Goal: Information Seeking & Learning: Understand process/instructions

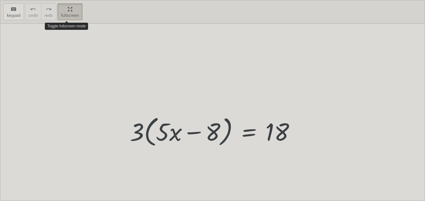
click at [155, 69] on div "keyboard keypad undo undo redo redo fullscreen Toggle fullscreen mode · 3 · ( +…" at bounding box center [212, 100] width 425 height 201
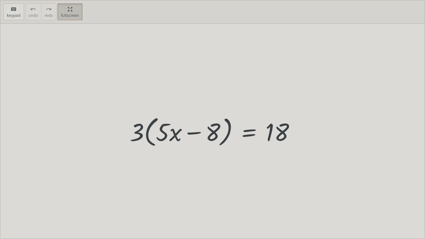
click at [73, 0] on html "Equations: Solving Multi-Step Equations [PERSON_NAME] J Not you? Tasks 1. Multi…" at bounding box center [212, 119] width 425 height 239
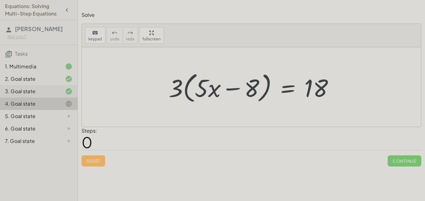
click at [47, 110] on div "3. Goal state" at bounding box center [39, 116] width 78 height 12
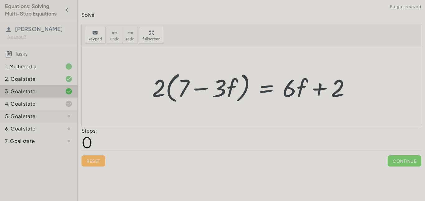
click at [39, 114] on div "5. Goal state" at bounding box center [30, 116] width 50 height 7
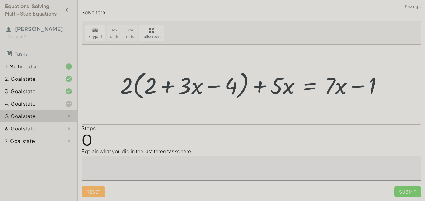
click at [289, 80] on div at bounding box center [254, 84] width 274 height 33
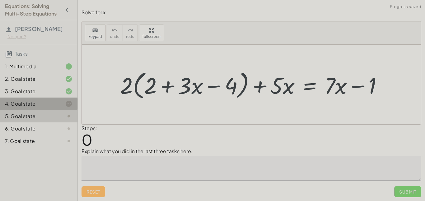
click at [51, 107] on div "4. Goal state" at bounding box center [30, 103] width 50 height 7
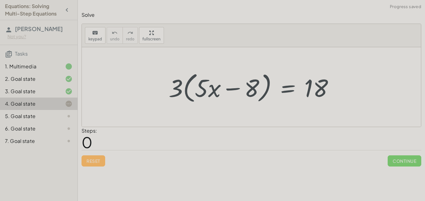
click at [211, 103] on div at bounding box center [254, 87] width 176 height 36
click at [187, 76] on div at bounding box center [254, 87] width 176 height 36
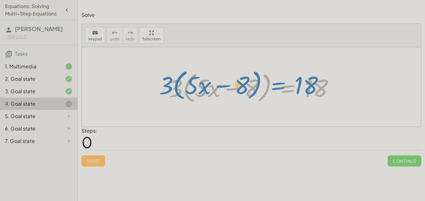
drag, startPoint x: 286, startPoint y: 90, endPoint x: 284, endPoint y: 86, distance: 4.5
click at [284, 86] on div at bounding box center [254, 87] width 176 height 36
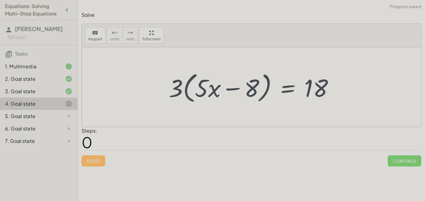
click at [290, 89] on div at bounding box center [254, 87] width 176 height 36
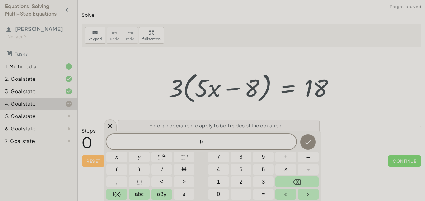
scroll to position [0, 0]
click at [309, 166] on span "÷" at bounding box center [308, 170] width 3 height 8
click at [267, 186] on button "3" at bounding box center [263, 182] width 21 height 11
click at [307, 140] on icon "Done" at bounding box center [308, 142] width 7 height 7
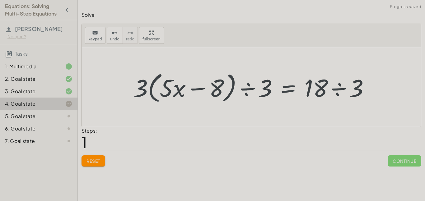
click at [250, 89] on div at bounding box center [253, 87] width 247 height 36
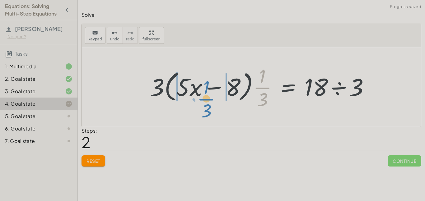
drag, startPoint x: 262, startPoint y: 87, endPoint x: 210, endPoint y: 105, distance: 55.7
click at [210, 105] on div at bounding box center [262, 87] width 230 height 48
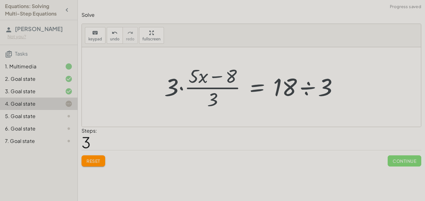
click at [206, 88] on div at bounding box center [253, 87] width 185 height 48
click at [177, 87] on div at bounding box center [253, 87] width 185 height 48
click at [173, 92] on div at bounding box center [253, 87] width 185 height 48
click at [102, 156] on button "Reset" at bounding box center [94, 161] width 24 height 11
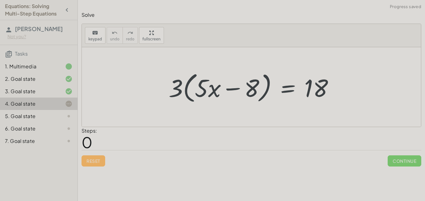
click at [286, 91] on div at bounding box center [254, 87] width 176 height 36
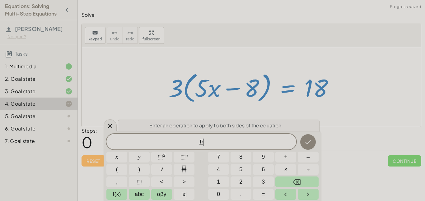
scroll to position [1, 0]
click at [311, 167] on button "÷" at bounding box center [308, 169] width 21 height 11
click at [259, 181] on button "3" at bounding box center [263, 182] width 21 height 11
click at [308, 137] on button "Done" at bounding box center [309, 143] width 16 height 16
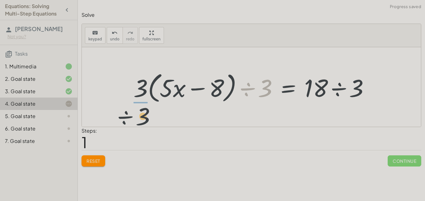
drag, startPoint x: 267, startPoint y: 86, endPoint x: 144, endPoint y: 115, distance: 125.8
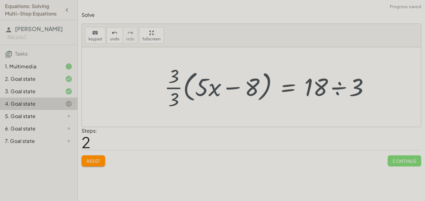
click at [176, 88] on div at bounding box center [269, 87] width 216 height 48
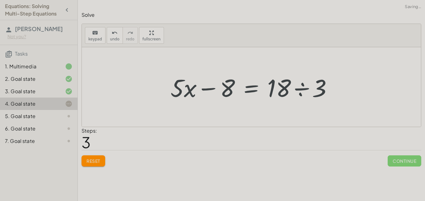
click at [305, 88] on div at bounding box center [254, 87] width 173 height 32
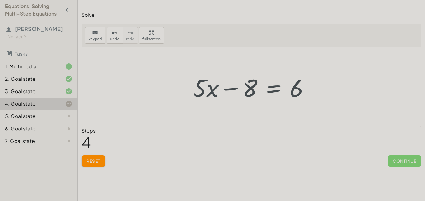
click at [272, 87] on div at bounding box center [254, 87] width 128 height 32
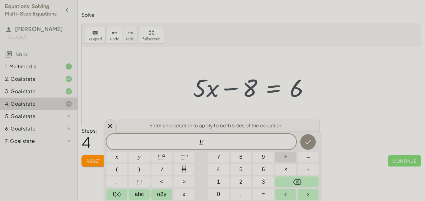
click at [281, 159] on button "+" at bounding box center [286, 157] width 21 height 11
click at [238, 160] on button "8" at bounding box center [241, 157] width 21 height 11
click at [307, 143] on icon "Done" at bounding box center [309, 142] width 6 height 4
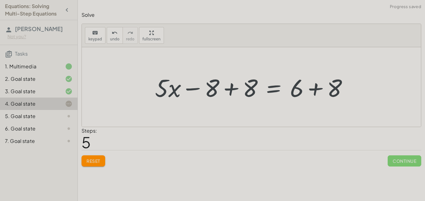
click at [233, 90] on div at bounding box center [254, 87] width 204 height 32
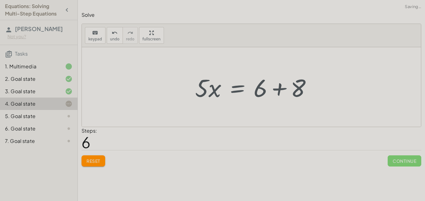
click at [315, 91] on div at bounding box center [256, 87] width 128 height 32
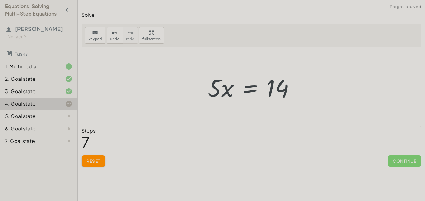
click at [253, 86] on div at bounding box center [254, 87] width 98 height 32
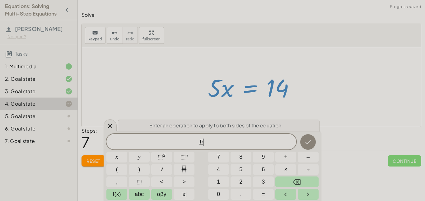
scroll to position [1, 0]
click at [306, 168] on button "÷" at bounding box center [308, 169] width 21 height 11
click at [245, 170] on button "5" at bounding box center [241, 169] width 21 height 11
click at [307, 137] on button "Done" at bounding box center [309, 143] width 16 height 16
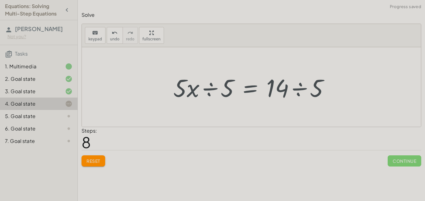
click at [297, 93] on div at bounding box center [253, 87] width 167 height 32
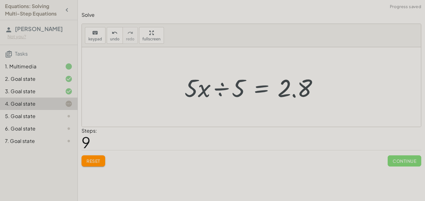
click at [222, 90] on div at bounding box center [254, 87] width 145 height 32
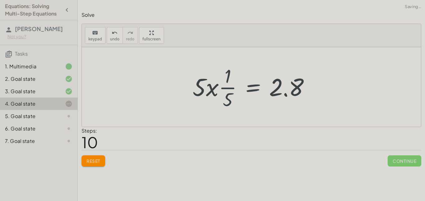
click at [211, 89] on div at bounding box center [254, 87] width 128 height 48
drag, startPoint x: 228, startPoint y: 89, endPoint x: 232, endPoint y: 93, distance: 5.9
click at [232, 93] on div at bounding box center [254, 87] width 128 height 48
click at [112, 33] on icon "undo" at bounding box center [115, 32] width 6 height 7
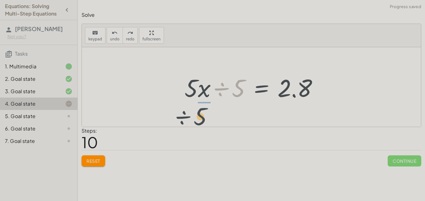
drag, startPoint x: 241, startPoint y: 88, endPoint x: 204, endPoint y: 116, distance: 46.2
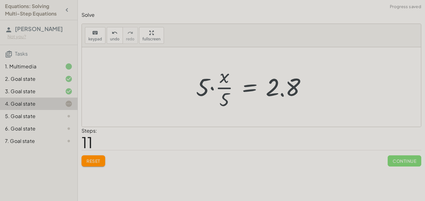
click at [221, 89] on div at bounding box center [253, 87] width 121 height 48
click at [95, 157] on button "Reset" at bounding box center [94, 161] width 24 height 11
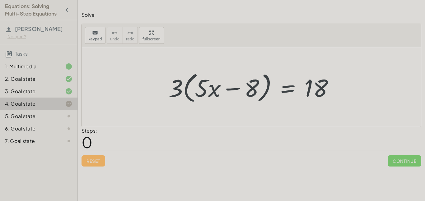
click at [286, 88] on div at bounding box center [254, 87] width 176 height 36
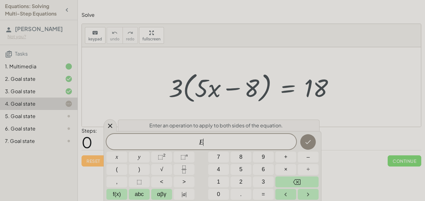
scroll to position [2, 0]
click at [282, 159] on button "+" at bounding box center [286, 157] width 21 height 11
click at [263, 181] on span "3" at bounding box center [263, 182] width 3 height 8
click at [301, 180] on button "Backspace" at bounding box center [297, 182] width 43 height 11
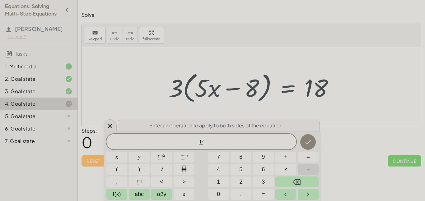
click at [308, 171] on span "÷" at bounding box center [308, 170] width 3 height 8
click at [268, 178] on button "3" at bounding box center [263, 182] width 21 height 11
click at [310, 143] on icon "Done" at bounding box center [308, 142] width 7 height 7
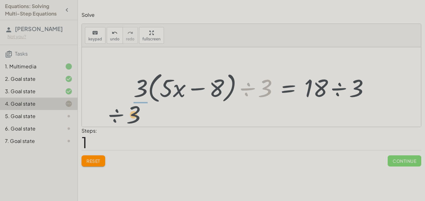
drag, startPoint x: 250, startPoint y: 88, endPoint x: 121, endPoint y: 116, distance: 132.1
click at [121, 116] on div "· 3 · ( + · 5 · x − 8 ) = 18 ÷ 3 · 3 · ( + · 5 · x − 8 ) = 18 ÷ 3 · ÷ 3" at bounding box center [251, 87] width 339 height 80
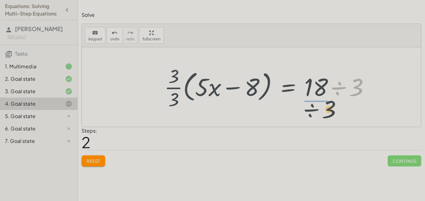
drag, startPoint x: 344, startPoint y: 88, endPoint x: 313, endPoint y: 108, distance: 37.1
click at [313, 108] on div at bounding box center [269, 87] width 216 height 48
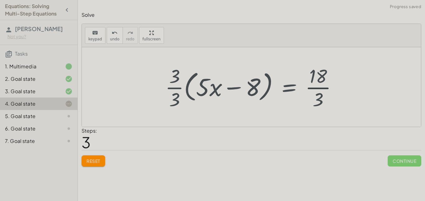
click at [313, 88] on div at bounding box center [253, 87] width 183 height 48
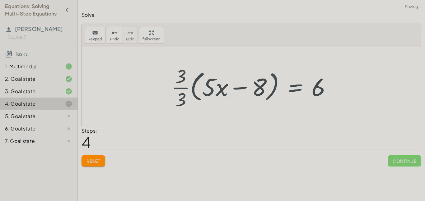
click at [185, 88] on div at bounding box center [253, 87] width 171 height 48
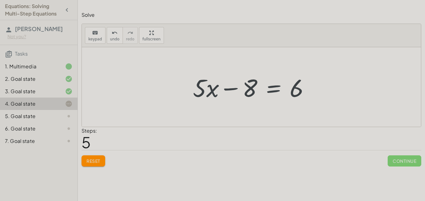
click at [277, 89] on div at bounding box center [254, 87] width 128 height 32
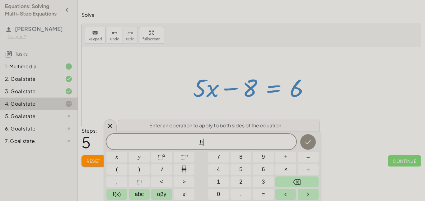
scroll to position [2, 0]
click at [288, 161] on button "+" at bounding box center [286, 157] width 21 height 11
click at [245, 156] on button "8" at bounding box center [241, 157] width 21 height 11
click at [310, 144] on icon "Done" at bounding box center [308, 142] width 7 height 7
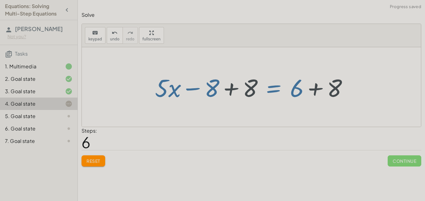
click at [316, 88] on div at bounding box center [254, 87] width 204 height 32
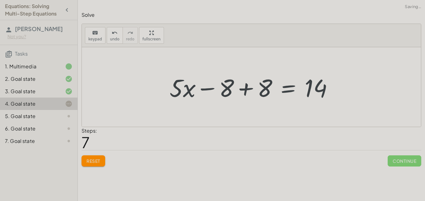
click at [248, 89] on div at bounding box center [254, 87] width 174 height 32
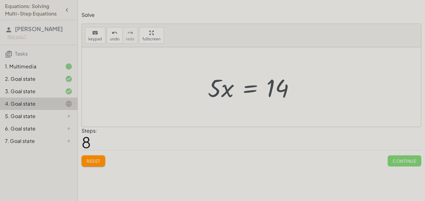
click at [248, 92] on div at bounding box center [254, 87] width 98 height 32
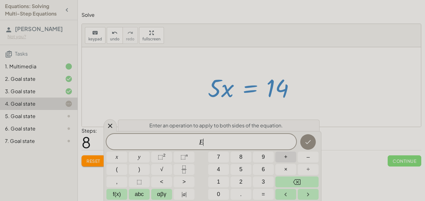
click at [291, 161] on button "+" at bounding box center [286, 157] width 21 height 11
click at [295, 182] on icon "Backspace" at bounding box center [296, 182] width 7 height 7
click at [310, 169] on button "÷" at bounding box center [308, 169] width 21 height 11
click at [246, 167] on button "5" at bounding box center [241, 169] width 21 height 11
click at [310, 142] on icon "Done" at bounding box center [309, 142] width 6 height 4
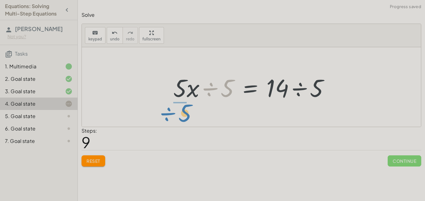
drag, startPoint x: 225, startPoint y: 88, endPoint x: 183, endPoint y: 113, distance: 48.4
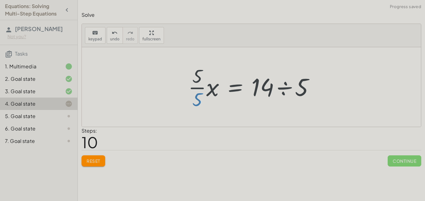
click at [197, 90] on div at bounding box center [253, 87] width 137 height 48
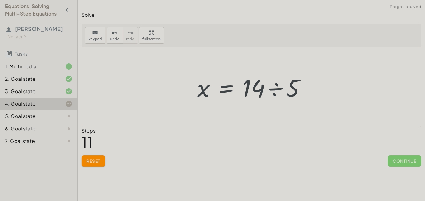
click at [271, 89] on div at bounding box center [253, 87] width 119 height 32
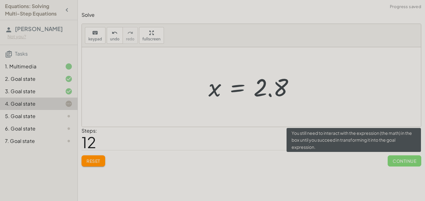
click at [410, 160] on span "Continue" at bounding box center [405, 161] width 34 height 11
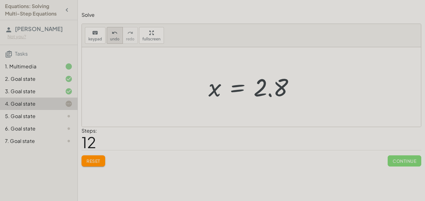
click at [114, 35] on icon "undo" at bounding box center [115, 32] width 6 height 7
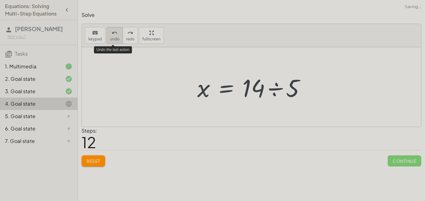
click at [114, 37] on span "undo" at bounding box center [114, 39] width 9 height 4
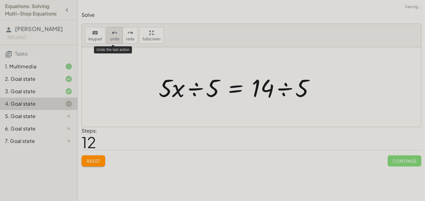
click at [113, 38] on span "undo" at bounding box center [114, 39] width 9 height 4
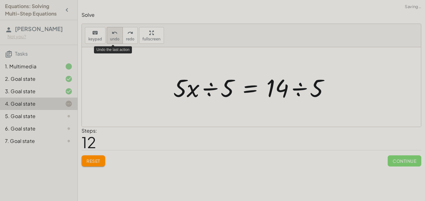
click at [113, 39] on span "undo" at bounding box center [114, 39] width 9 height 4
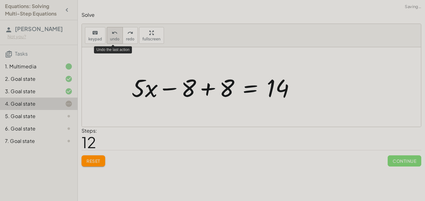
click at [113, 40] on span "undo" at bounding box center [114, 39] width 9 height 4
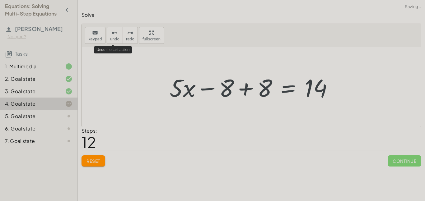
click at [115, 44] on div "keyboard keypad undo undo redo redo fullscreen Undo the last action" at bounding box center [251, 35] width 339 height 23
click at [113, 40] on span "undo" at bounding box center [114, 39] width 9 height 4
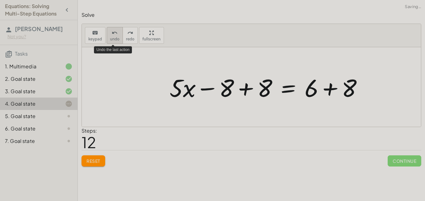
click at [113, 40] on span "undo" at bounding box center [114, 39] width 9 height 4
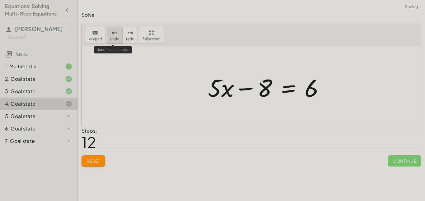
click at [113, 40] on span "undo" at bounding box center [114, 39] width 9 height 4
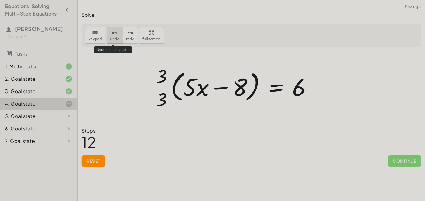
click at [113, 40] on span "undo" at bounding box center [114, 39] width 9 height 4
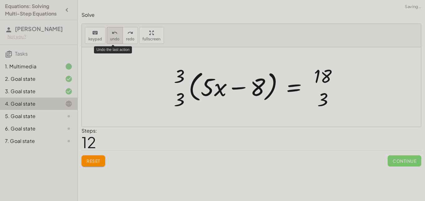
click at [113, 40] on span "undo" at bounding box center [114, 39] width 9 height 4
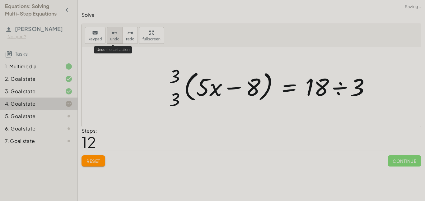
click at [113, 40] on span "undo" at bounding box center [114, 39] width 9 height 4
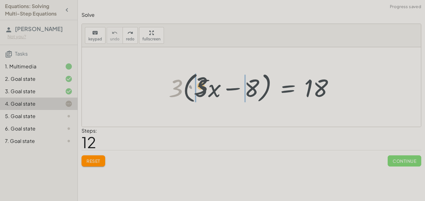
drag, startPoint x: 167, startPoint y: 88, endPoint x: 193, endPoint y: 86, distance: 26.0
click at [193, 86] on div at bounding box center [254, 87] width 176 height 36
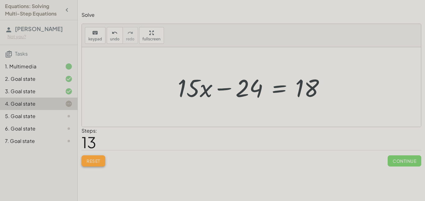
click at [101, 160] on button "Reset" at bounding box center [94, 161] width 24 height 11
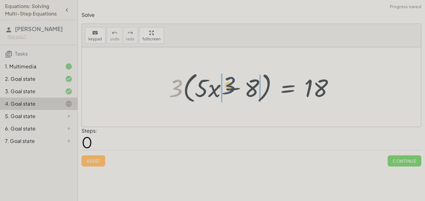
drag, startPoint x: 175, startPoint y: 85, endPoint x: 228, endPoint y: 82, distance: 53.0
click at [228, 82] on div at bounding box center [254, 87] width 176 height 36
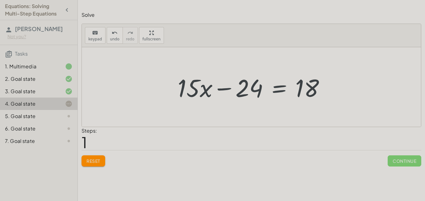
click at [279, 90] on div at bounding box center [254, 87] width 159 height 32
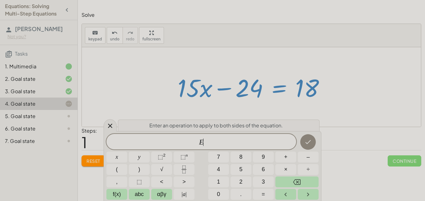
scroll to position [2, 0]
click at [290, 160] on button "+" at bounding box center [286, 157] width 21 height 11
click at [242, 183] on span "2" at bounding box center [240, 182] width 3 height 8
click at [224, 171] on button "4" at bounding box center [218, 169] width 21 height 11
click at [312, 141] on button "Done" at bounding box center [309, 143] width 16 height 16
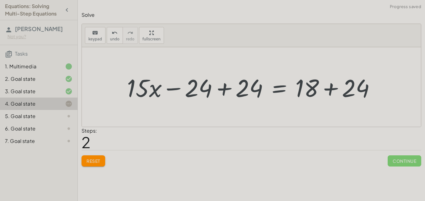
click at [226, 90] on div at bounding box center [254, 87] width 260 height 32
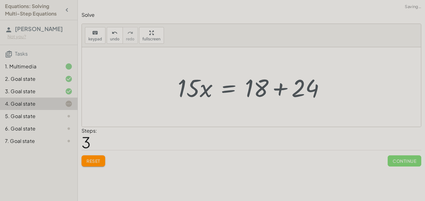
click at [282, 89] on div at bounding box center [254, 87] width 159 height 32
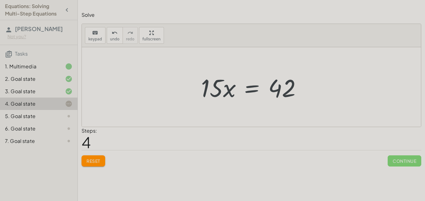
click at [245, 92] on div at bounding box center [254, 87] width 112 height 32
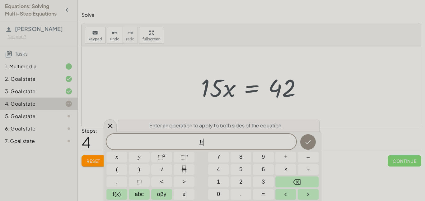
scroll to position [3, 0]
click at [295, 158] on button "+" at bounding box center [286, 157] width 21 height 11
click at [314, 182] on button "Backspace" at bounding box center [297, 182] width 43 height 11
click at [304, 170] on button "÷" at bounding box center [308, 169] width 21 height 11
click at [221, 180] on button "1" at bounding box center [218, 182] width 21 height 11
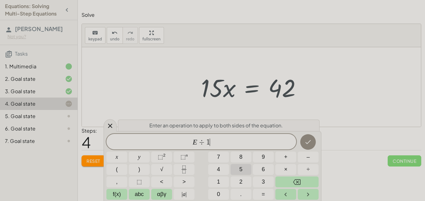
click at [241, 173] on span "5" at bounding box center [240, 170] width 3 height 8
click at [311, 138] on button "Done" at bounding box center [309, 143] width 16 height 16
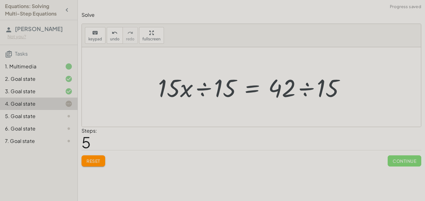
click at [207, 89] on div at bounding box center [254, 87] width 198 height 32
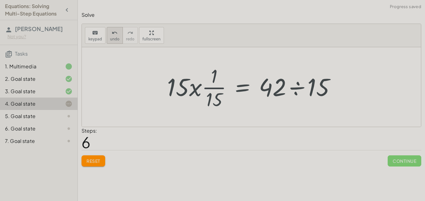
click at [111, 39] on span "undo" at bounding box center [114, 39] width 9 height 4
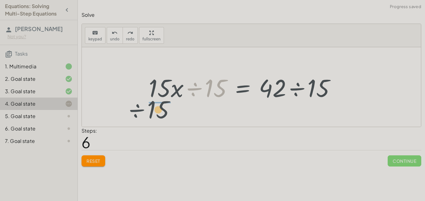
drag, startPoint x: 211, startPoint y: 89, endPoint x: 154, endPoint y: 111, distance: 61.4
click at [154, 111] on div "· 3 · ( + · 5 · x − 8 ) = 18 + · 5 · x · 3 − · 8 · 3 = 18 + · 15 · x − 24 = 18 …" at bounding box center [251, 87] width 339 height 80
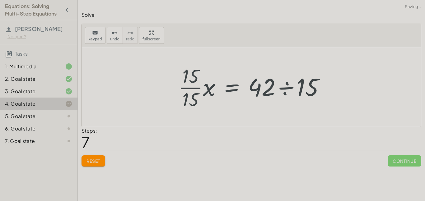
click at [184, 90] on div at bounding box center [254, 87] width 158 height 48
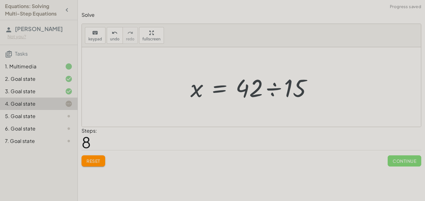
click at [279, 90] on div at bounding box center [253, 87] width 133 height 32
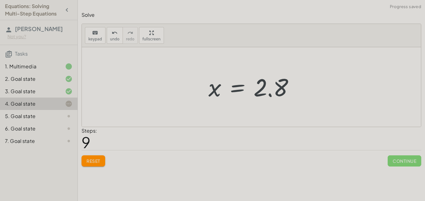
click at [279, 92] on div at bounding box center [254, 87] width 97 height 31
click at [278, 92] on div at bounding box center [254, 87] width 97 height 31
click at [99, 161] on span "Reset" at bounding box center [94, 162] width 14 height 6
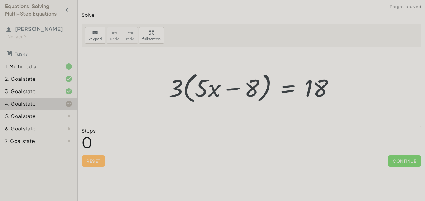
click at [99, 161] on div "Reset Continue" at bounding box center [252, 158] width 340 height 17
drag, startPoint x: 173, startPoint y: 88, endPoint x: 224, endPoint y: 84, distance: 50.9
click at [224, 84] on div at bounding box center [254, 87] width 176 height 36
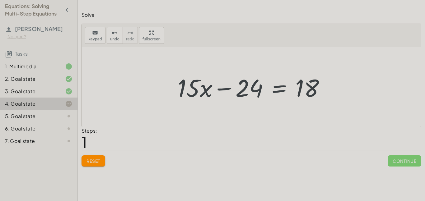
click at [275, 88] on div at bounding box center [254, 87] width 159 height 32
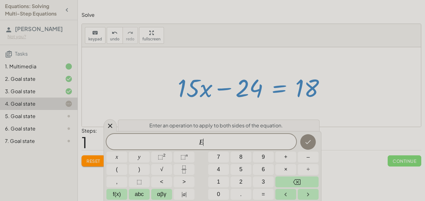
scroll to position [3, 0]
click at [282, 159] on button "+" at bounding box center [286, 157] width 21 height 11
click at [236, 184] on button "2" at bounding box center [241, 182] width 21 height 11
click at [219, 172] on span "4" at bounding box center [218, 170] width 3 height 8
click at [305, 147] on button "Done" at bounding box center [309, 143] width 16 height 16
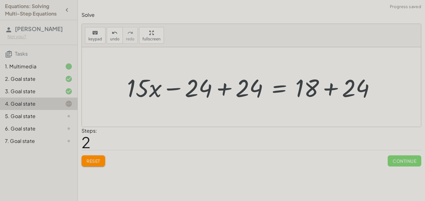
click at [224, 88] on div at bounding box center [254, 87] width 260 height 32
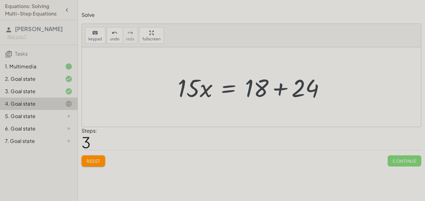
click at [281, 89] on div at bounding box center [254, 87] width 159 height 32
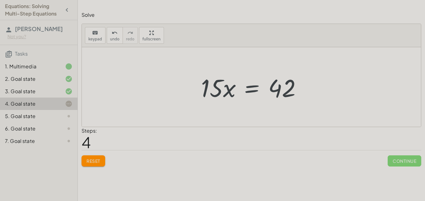
click at [252, 92] on div at bounding box center [254, 87] width 112 height 32
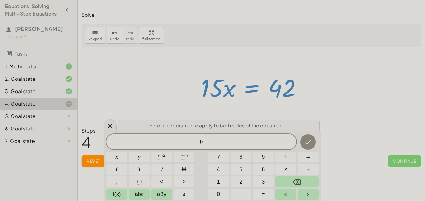
scroll to position [3, 0]
click at [313, 171] on button "÷" at bounding box center [308, 169] width 21 height 11
click at [217, 182] on span "1" at bounding box center [218, 182] width 3 height 8
click at [242, 170] on span "5" at bounding box center [240, 170] width 3 height 8
click at [307, 143] on icon "Done" at bounding box center [308, 142] width 7 height 7
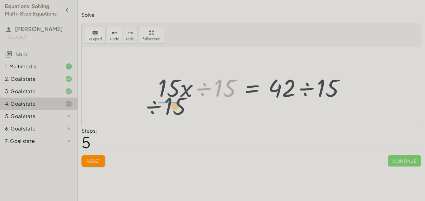
drag, startPoint x: 221, startPoint y: 87, endPoint x: 168, endPoint y: 105, distance: 56.1
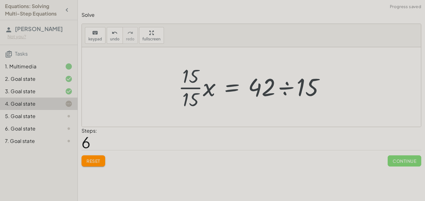
click at [192, 89] on div at bounding box center [254, 87] width 158 height 48
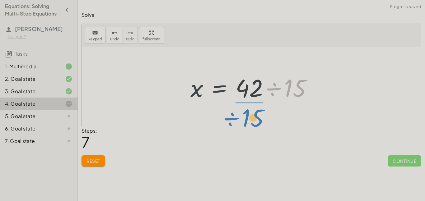
drag, startPoint x: 293, startPoint y: 85, endPoint x: 249, endPoint y: 111, distance: 51.1
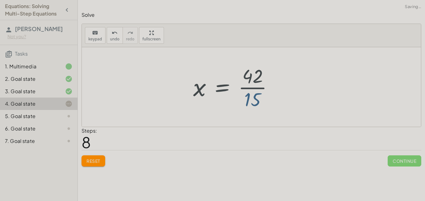
click at [247, 89] on div at bounding box center [235, 87] width 91 height 48
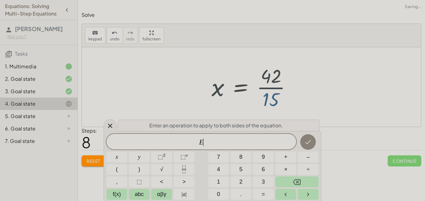
scroll to position [4, 0]
click at [261, 89] on div at bounding box center [254, 87] width 91 height 48
click at [304, 88] on div at bounding box center [251, 87] width 339 height 80
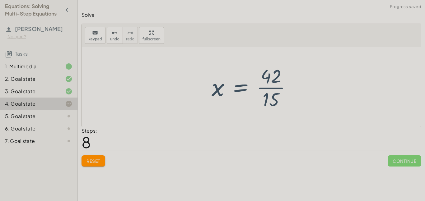
click at [273, 88] on div at bounding box center [254, 87] width 91 height 48
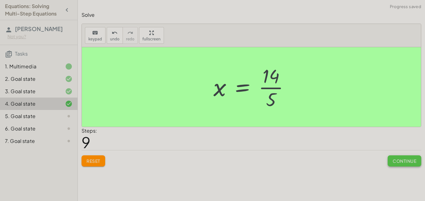
click at [404, 161] on span "Continue" at bounding box center [405, 162] width 24 height 6
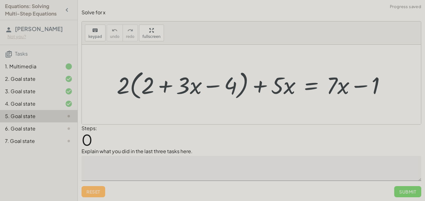
click at [154, 187] on div "Reset Submit" at bounding box center [252, 189] width 340 height 17
click at [162, 172] on textarea at bounding box center [252, 168] width 340 height 25
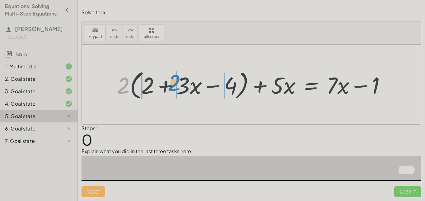
drag, startPoint x: 126, startPoint y: 83, endPoint x: 174, endPoint y: 80, distance: 49.0
click at [174, 80] on div at bounding box center [254, 85] width 280 height 34
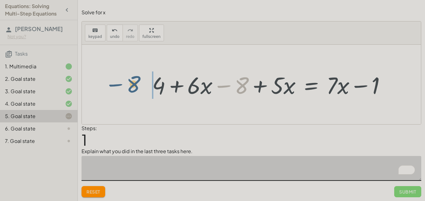
drag, startPoint x: 245, startPoint y: 84, endPoint x: 139, endPoint y: 82, distance: 106.5
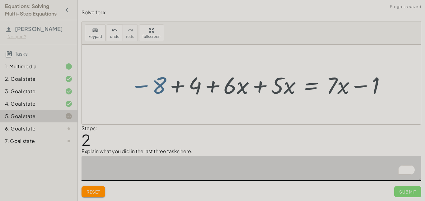
click at [179, 87] on div at bounding box center [258, 84] width 263 height 31
click at [258, 86] on div at bounding box center [276, 84] width 227 height 31
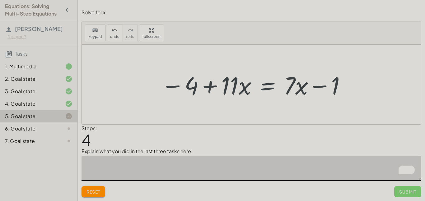
click at [264, 88] on div at bounding box center [254, 85] width 192 height 32
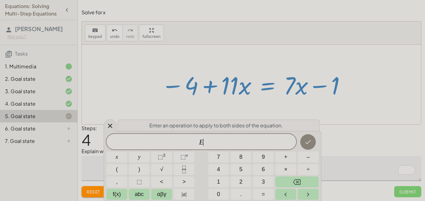
scroll to position [4, 0]
click at [313, 159] on button "–" at bounding box center [308, 157] width 21 height 11
click at [215, 158] on button "7" at bounding box center [218, 157] width 21 height 11
click at [311, 140] on icon "Done" at bounding box center [308, 142] width 7 height 7
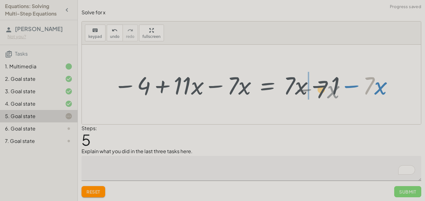
drag, startPoint x: 369, startPoint y: 87, endPoint x: 321, endPoint y: 90, distance: 47.5
click at [321, 90] on div at bounding box center [254, 85] width 287 height 32
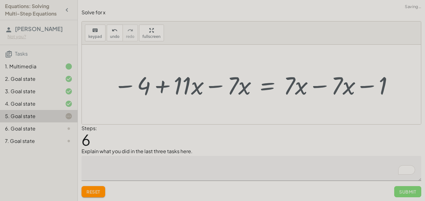
click at [325, 85] on div at bounding box center [254, 85] width 287 height 32
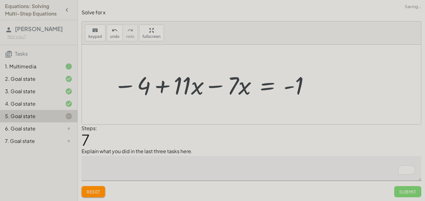
click at [219, 86] on div at bounding box center [212, 85] width 203 height 32
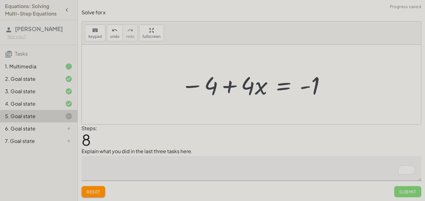
click at [227, 86] on div at bounding box center [254, 85] width 152 height 32
click at [286, 87] on div at bounding box center [254, 85] width 152 height 32
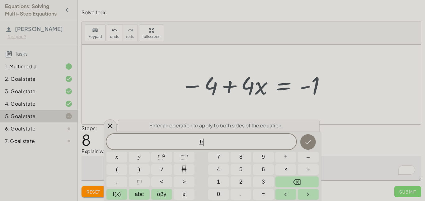
scroll to position [5, 0]
click at [288, 156] on button "+" at bounding box center [286, 157] width 21 height 11
click at [221, 168] on button "4" at bounding box center [218, 169] width 21 height 11
click at [127, 152] on div at bounding box center [117, 157] width 21 height 11
click at [313, 140] on button "Done" at bounding box center [309, 143] width 16 height 16
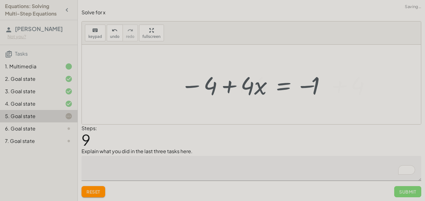
scroll to position [0, 0]
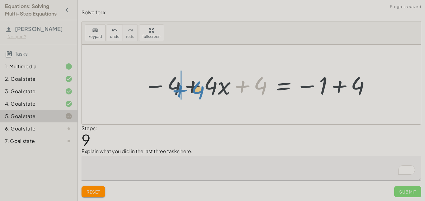
drag, startPoint x: 261, startPoint y: 85, endPoint x: 198, endPoint y: 90, distance: 62.5
click at [198, 90] on div at bounding box center [258, 85] width 234 height 32
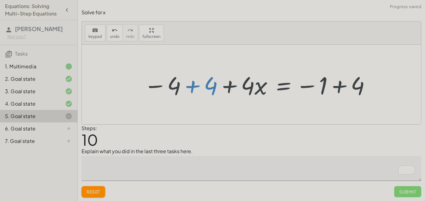
click at [193, 85] on div at bounding box center [258, 85] width 234 height 32
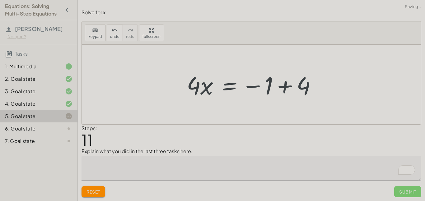
click at [286, 86] on div at bounding box center [254, 85] width 141 height 32
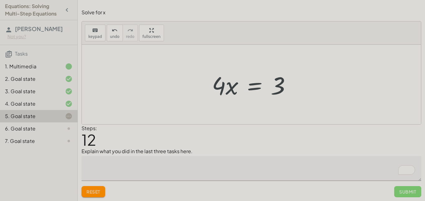
click at [253, 89] on div at bounding box center [254, 85] width 90 height 32
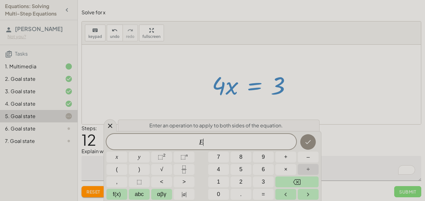
click at [305, 169] on button "÷" at bounding box center [308, 169] width 21 height 11
click at [225, 170] on button "4" at bounding box center [218, 169] width 21 height 11
click at [127, 152] on div at bounding box center [117, 157] width 21 height 11
click at [309, 140] on icon "Done" at bounding box center [308, 142] width 7 height 7
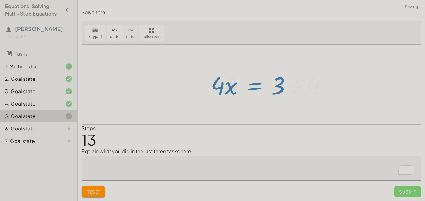
scroll to position [0, 0]
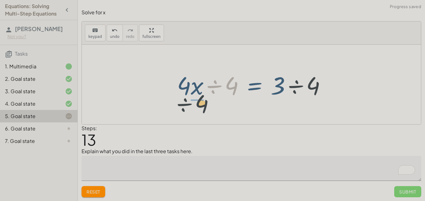
drag, startPoint x: 233, startPoint y: 88, endPoint x: 196, endPoint y: 106, distance: 41.6
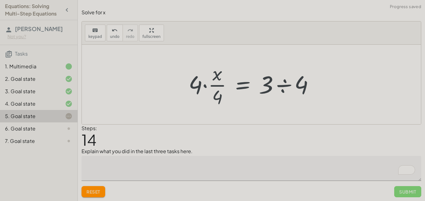
click at [308, 84] on div at bounding box center [254, 85] width 137 height 48
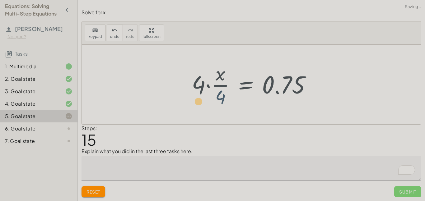
drag, startPoint x: 221, startPoint y: 96, endPoint x: 203, endPoint y: 101, distance: 19.1
click at [203, 101] on div at bounding box center [254, 85] width 131 height 48
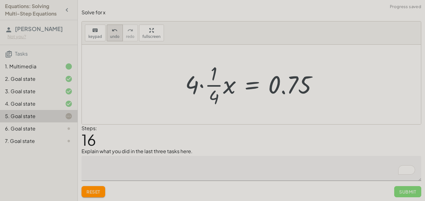
click at [113, 28] on icon "undo" at bounding box center [115, 30] width 6 height 7
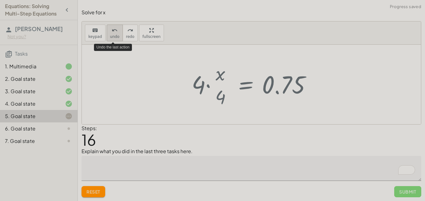
click at [114, 30] on icon "undo" at bounding box center [115, 30] width 6 height 7
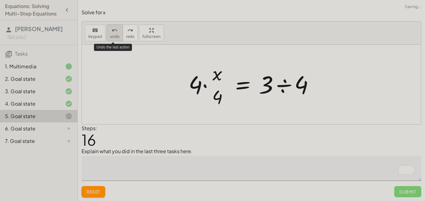
click at [115, 32] on icon "undo" at bounding box center [115, 30] width 6 height 7
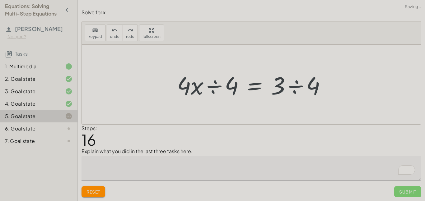
click at [235, 87] on div at bounding box center [254, 85] width 160 height 32
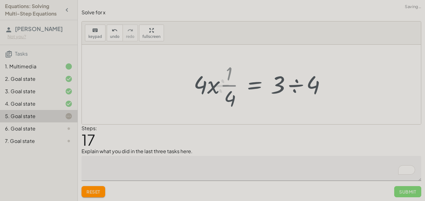
click at [237, 86] on div at bounding box center [263, 85] width 144 height 48
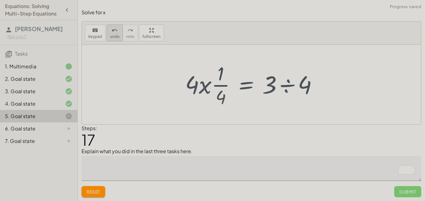
click at [112, 37] on span "undo" at bounding box center [114, 37] width 9 height 4
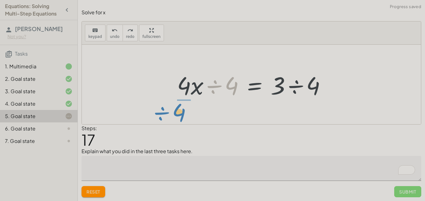
drag, startPoint x: 231, startPoint y: 87, endPoint x: 178, endPoint y: 114, distance: 59.7
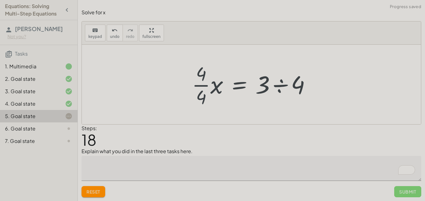
click at [202, 85] on div at bounding box center [254, 85] width 130 height 48
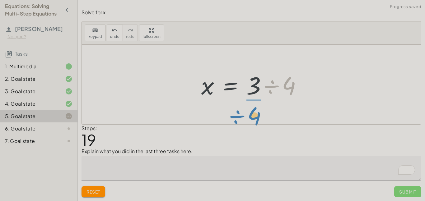
drag, startPoint x: 294, startPoint y: 82, endPoint x: 261, endPoint y: 110, distance: 43.7
click at [261, 110] on div "+ · 2 · ( + 2 + · 3 · x − 4 ) + · 5 · x = + · 7 · x − 1 + · 2 · 2 + · 2 · 3 · x…" at bounding box center [251, 85] width 339 height 80
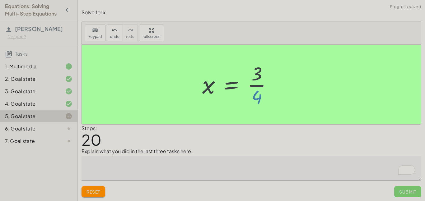
click at [259, 84] on div at bounding box center [239, 85] width 81 height 48
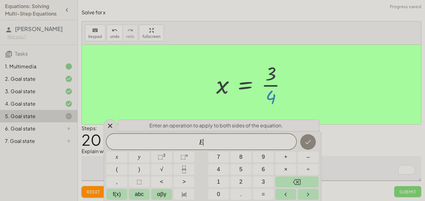
scroll to position [6, 0]
click at [310, 143] on icon "Done" at bounding box center [308, 142] width 7 height 7
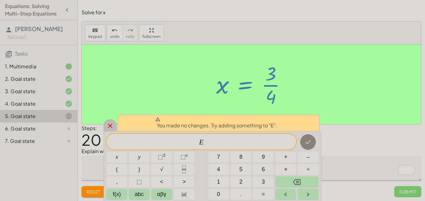
click at [107, 126] on icon at bounding box center [110, 125] width 7 height 7
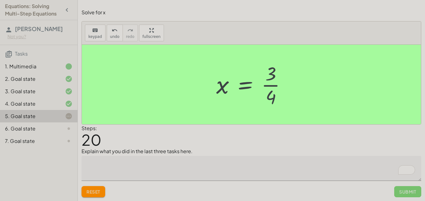
click at [311, 171] on textarea "To enrich screen reader interactions, please activate Accessibility in Grammarl…" at bounding box center [252, 168] width 340 height 25
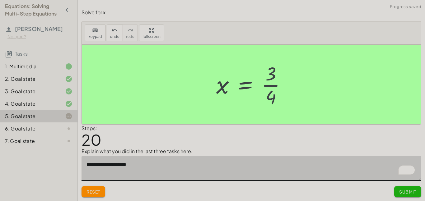
click at [149, 168] on textarea "**********" at bounding box center [252, 168] width 340 height 25
click at [286, 166] on textarea "**********" at bounding box center [252, 168] width 340 height 25
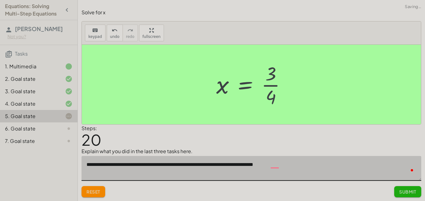
type textarea "**********"
click at [272, 166] on textarea "**********" at bounding box center [252, 168] width 340 height 25
click at [418, 193] on button "Submit" at bounding box center [408, 192] width 27 height 11
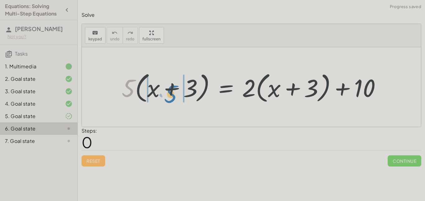
drag, startPoint x: 126, startPoint y: 87, endPoint x: 168, endPoint y: 92, distance: 42.1
click at [168, 92] on div at bounding box center [254, 87] width 271 height 36
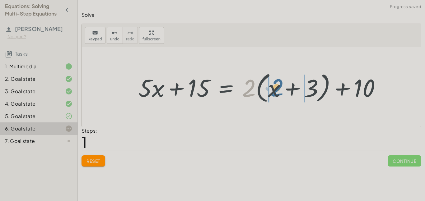
drag, startPoint x: 251, startPoint y: 89, endPoint x: 279, endPoint y: 88, distance: 27.7
click at [279, 88] on div at bounding box center [262, 87] width 254 height 36
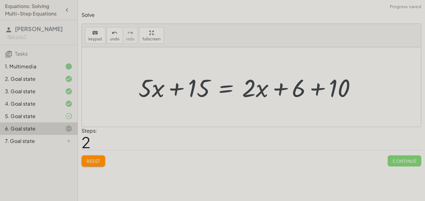
click at [317, 91] on div at bounding box center [249, 87] width 229 height 32
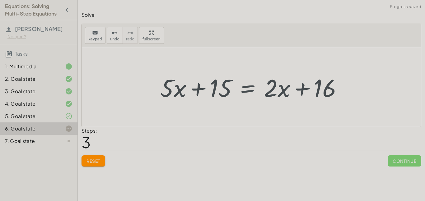
click at [247, 88] on div at bounding box center [253, 87] width 193 height 32
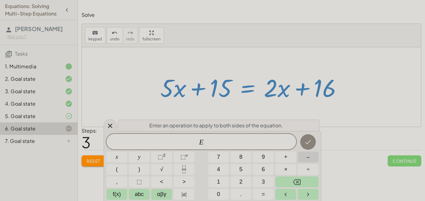
click at [301, 157] on button "–" at bounding box center [308, 157] width 21 height 11
click at [245, 183] on button "2" at bounding box center [241, 182] width 21 height 11
click at [304, 143] on button "Done" at bounding box center [309, 143] width 16 height 16
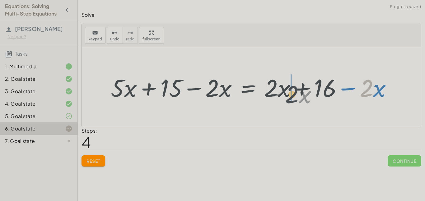
drag, startPoint x: 365, startPoint y: 90, endPoint x: 291, endPoint y: 97, distance: 74.1
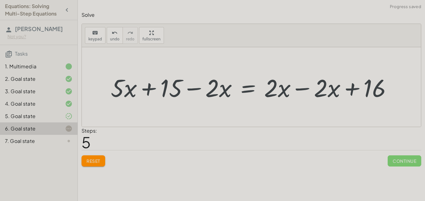
click at [308, 88] on div at bounding box center [254, 87] width 293 height 32
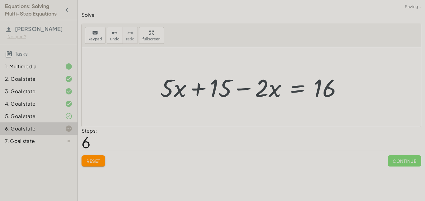
click at [246, 90] on div at bounding box center [253, 87] width 193 height 32
drag, startPoint x: 261, startPoint y: 86, endPoint x: 211, endPoint y: 87, distance: 50.5
click at [211, 87] on div at bounding box center [253, 87] width 193 height 32
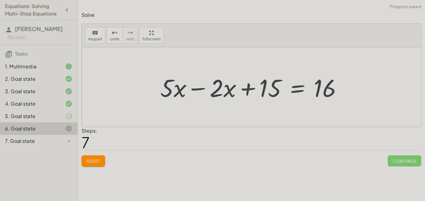
click at [200, 89] on div at bounding box center [253, 87] width 193 height 32
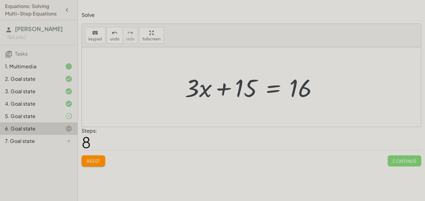
click at [268, 84] on div at bounding box center [254, 87] width 144 height 32
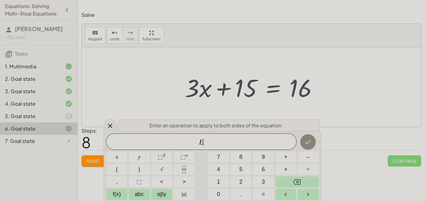
scroll to position [7, 0]
click at [304, 157] on button "–" at bounding box center [308, 157] width 21 height 11
click at [220, 180] on button "1" at bounding box center [218, 182] width 21 height 11
click at [238, 170] on button "5" at bounding box center [241, 169] width 21 height 11
click at [304, 148] on button "Done" at bounding box center [309, 143] width 16 height 16
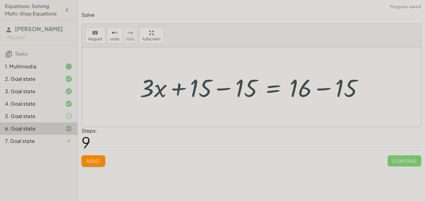
click at [225, 89] on div at bounding box center [254, 87] width 235 height 32
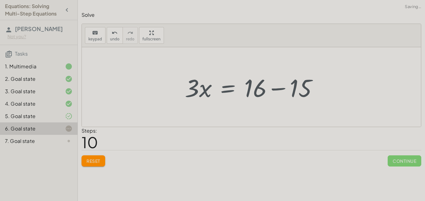
click at [284, 91] on div at bounding box center [254, 87] width 144 height 32
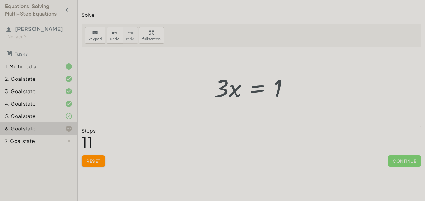
click at [260, 91] on div at bounding box center [253, 87] width 85 height 32
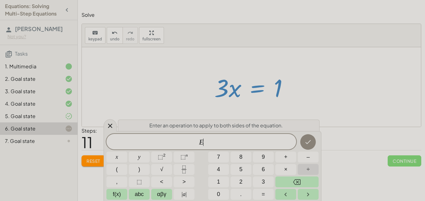
click at [311, 168] on button "÷" at bounding box center [308, 169] width 21 height 11
click at [264, 182] on span "3" at bounding box center [263, 182] width 3 height 8
click at [310, 138] on button "Done" at bounding box center [309, 143] width 16 height 16
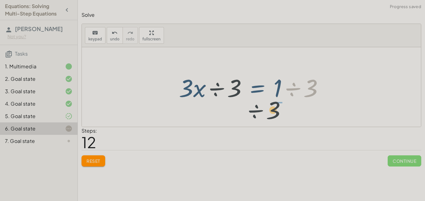
drag, startPoint x: 311, startPoint y: 86, endPoint x: 274, endPoint y: 108, distance: 43.2
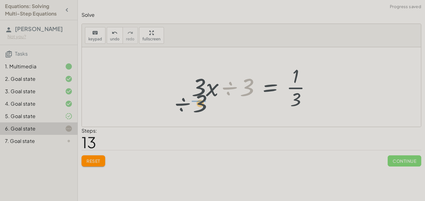
drag, startPoint x: 234, startPoint y: 89, endPoint x: 187, endPoint y: 107, distance: 49.7
click at [187, 107] on div "· 5 · ( + x + 3 ) = + · 2 · ( + x + 3 ) + 10 + · 5 · x + · 5 · 3 = + · 2 · ( + …" at bounding box center [251, 87] width 139 height 51
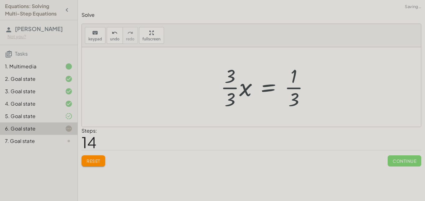
click at [231, 89] on div at bounding box center [268, 87] width 100 height 48
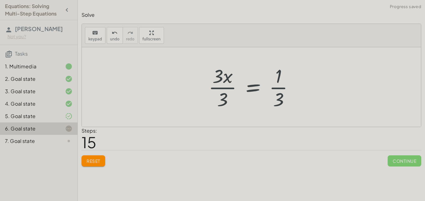
click at [220, 89] on div at bounding box center [254, 87] width 97 height 48
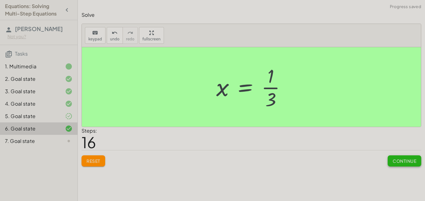
click at [401, 156] on button "Continue" at bounding box center [405, 161] width 34 height 11
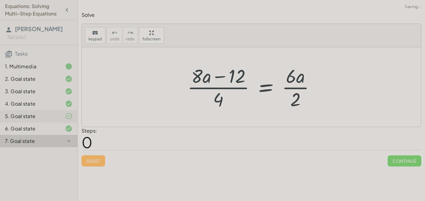
click at [62, 119] on div at bounding box center [63, 116] width 17 height 7
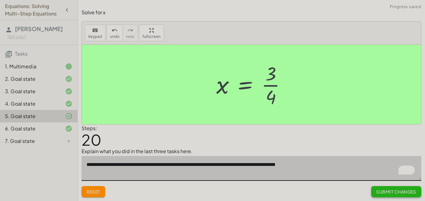
type textarea "**********"
click at [387, 193] on span "Submit Changes" at bounding box center [397, 192] width 40 height 6
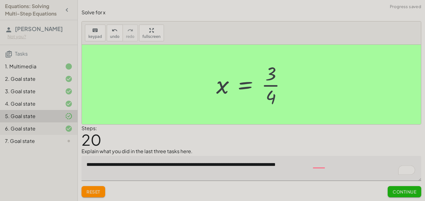
click at [56, 130] on div at bounding box center [63, 128] width 17 height 7
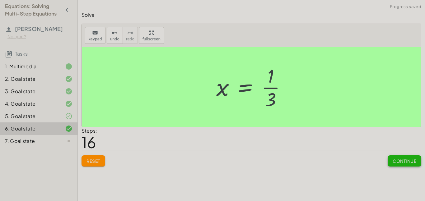
click at [397, 164] on button "Continue" at bounding box center [405, 161] width 34 height 11
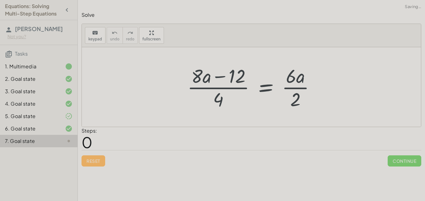
click at [398, 163] on span "Continue" at bounding box center [405, 161] width 34 height 11
click at [268, 86] on div at bounding box center [253, 87] width 139 height 48
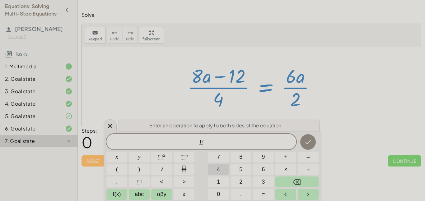
click at [223, 173] on button "4" at bounding box center [218, 169] width 21 height 11
click at [296, 179] on icon "Backspace" at bounding box center [296, 182] width 7 height 7
click at [284, 171] on span "×" at bounding box center [285, 170] width 3 height 8
click at [215, 169] on button "4" at bounding box center [218, 169] width 21 height 11
click at [303, 139] on button "Done" at bounding box center [309, 143] width 16 height 16
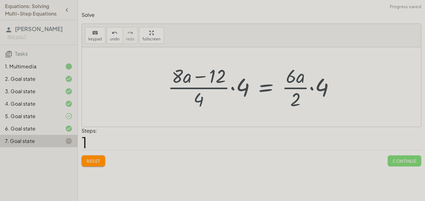
click at [241, 86] on div at bounding box center [254, 87] width 178 height 48
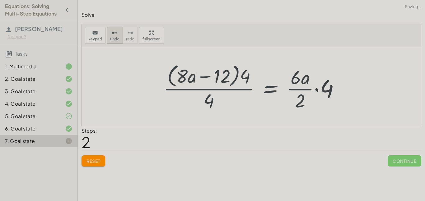
click at [112, 30] on icon "undo" at bounding box center [115, 32] width 6 height 7
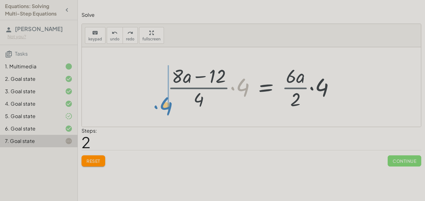
drag, startPoint x: 242, startPoint y: 89, endPoint x: 165, endPoint y: 107, distance: 79.4
click at [165, 107] on div at bounding box center [254, 87] width 178 height 48
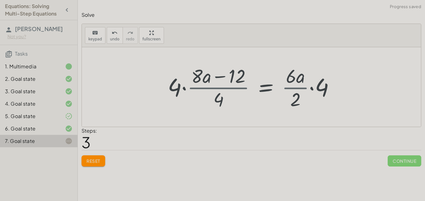
click at [185, 91] on div at bounding box center [254, 87] width 178 height 48
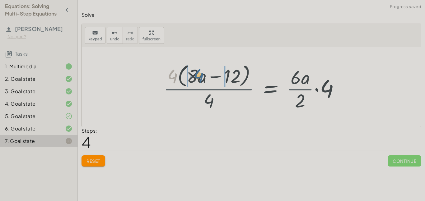
drag, startPoint x: 175, startPoint y: 78, endPoint x: 203, endPoint y: 77, distance: 28.3
click at [203, 77] on div at bounding box center [253, 87] width 187 height 51
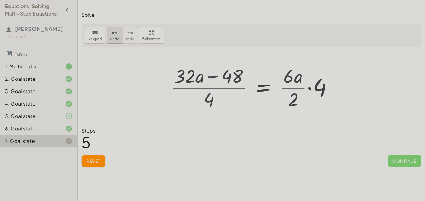
click at [111, 42] on button "undo undo" at bounding box center [115, 35] width 16 height 17
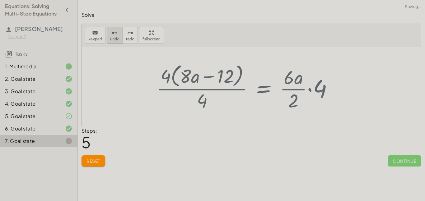
click at [111, 42] on button "undo undo" at bounding box center [115, 35] width 16 height 17
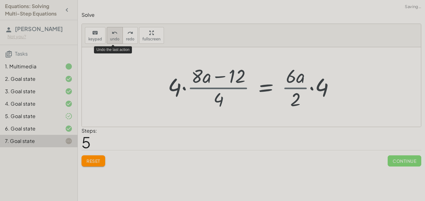
click at [112, 41] on button "undo undo" at bounding box center [115, 35] width 16 height 17
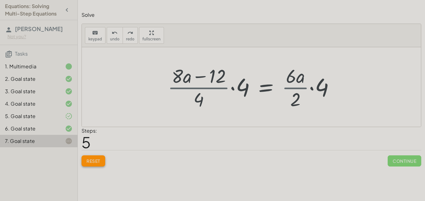
click at [88, 162] on span "Reset" at bounding box center [94, 162] width 14 height 6
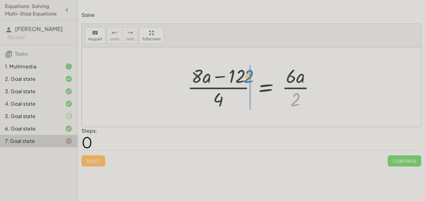
drag, startPoint x: 295, startPoint y: 102, endPoint x: 248, endPoint y: 78, distance: 52.5
click at [248, 78] on div at bounding box center [253, 87] width 139 height 48
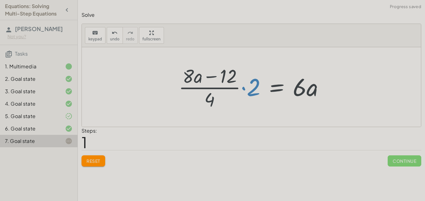
click at [246, 88] on div at bounding box center [254, 87] width 157 height 48
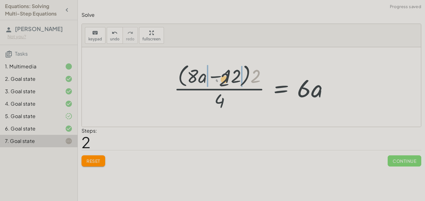
drag, startPoint x: 255, startPoint y: 80, endPoint x: 224, endPoint y: 83, distance: 31.3
click at [224, 83] on div at bounding box center [254, 87] width 166 height 51
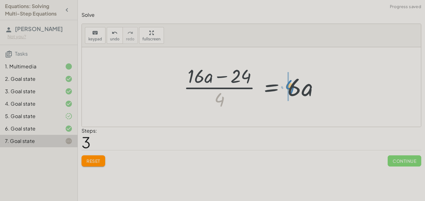
drag, startPoint x: 220, startPoint y: 102, endPoint x: 289, endPoint y: 89, distance: 70.7
click at [289, 89] on div at bounding box center [254, 87] width 147 height 48
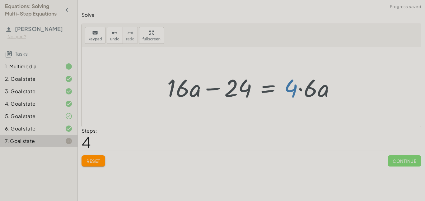
click at [299, 89] on div at bounding box center [253, 87] width 179 height 32
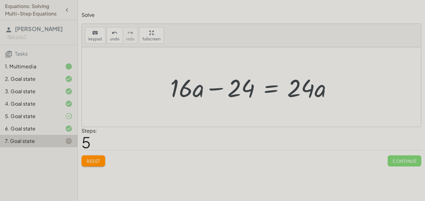
click at [267, 88] on div at bounding box center [253, 87] width 173 height 32
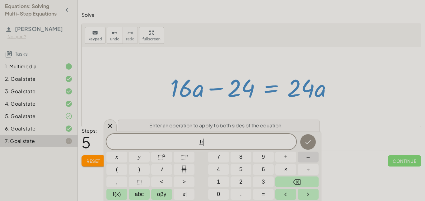
click at [306, 158] on button "–" at bounding box center [308, 157] width 21 height 11
click at [244, 182] on button "2" at bounding box center [241, 182] width 21 height 11
click at [220, 170] on span "4" at bounding box center [218, 170] width 3 height 8
click at [306, 147] on button "Done" at bounding box center [309, 143] width 16 height 16
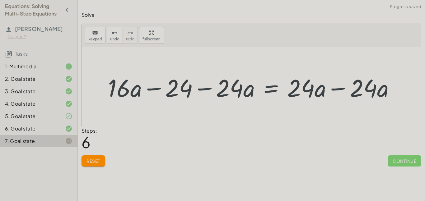
click at [333, 91] on div at bounding box center [254, 87] width 298 height 32
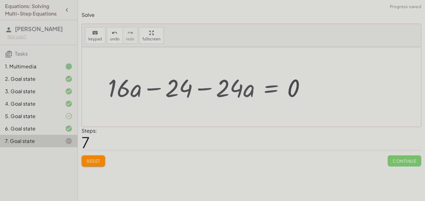
click at [204, 91] on div at bounding box center [209, 87] width 209 height 32
click at [206, 89] on div at bounding box center [209, 87] width 209 height 32
drag, startPoint x: 227, startPoint y: 86, endPoint x: 227, endPoint y: 107, distance: 21.2
drag, startPoint x: 250, startPoint y: 90, endPoint x: 230, endPoint y: 137, distance: 50.6
click at [204, 89] on div at bounding box center [209, 87] width 209 height 32
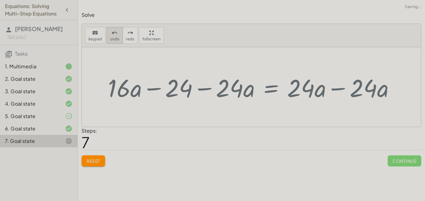
click at [112, 41] on span "undo" at bounding box center [114, 39] width 9 height 4
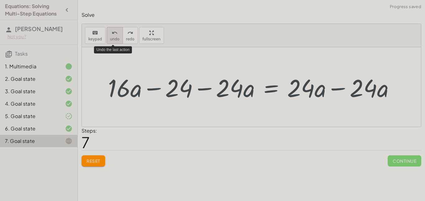
click at [113, 42] on button "undo undo" at bounding box center [115, 35] width 16 height 17
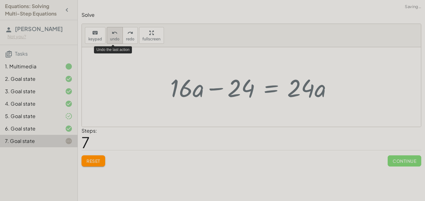
click at [115, 42] on button "undo undo" at bounding box center [115, 35] width 16 height 17
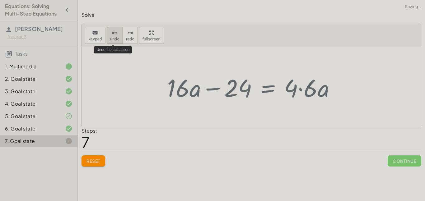
click at [116, 43] on button "undo undo" at bounding box center [115, 35] width 16 height 17
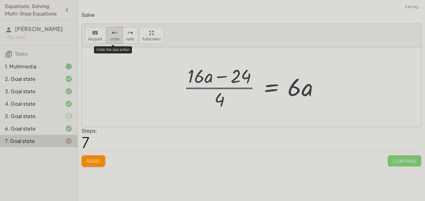
click at [117, 44] on button "undo undo" at bounding box center [115, 35] width 16 height 17
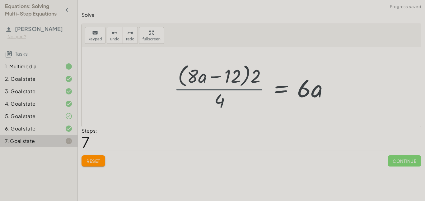
click at [119, 44] on div "keyboard keypad undo [PERSON_NAME] redo fullscreen" at bounding box center [251, 35] width 339 height 23
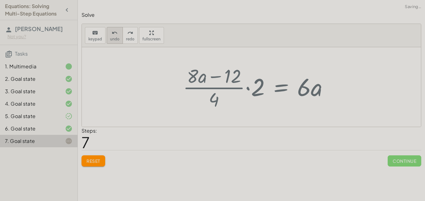
click at [121, 41] on button "undo undo" at bounding box center [115, 35] width 16 height 17
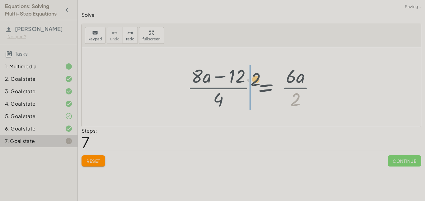
drag, startPoint x: 297, startPoint y: 103, endPoint x: 254, endPoint y: 82, distance: 48.2
click at [254, 82] on div at bounding box center [253, 87] width 139 height 48
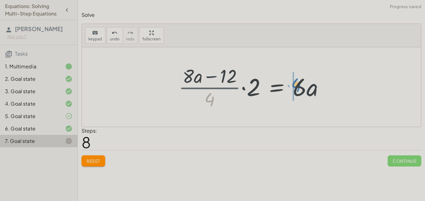
drag, startPoint x: 206, startPoint y: 100, endPoint x: 293, endPoint y: 86, distance: 87.8
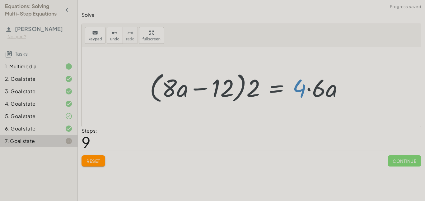
click at [309, 90] on div at bounding box center [249, 87] width 205 height 36
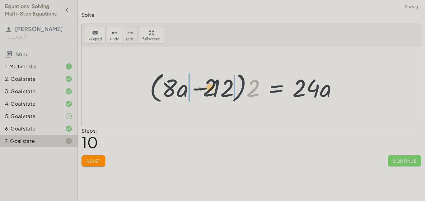
drag, startPoint x: 255, startPoint y: 92, endPoint x: 213, endPoint y: 92, distance: 42.0
click at [213, 92] on div at bounding box center [246, 87] width 199 height 36
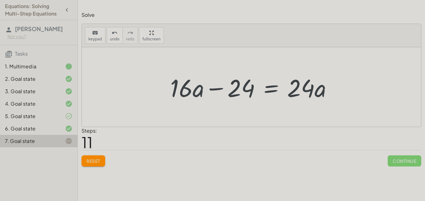
click at [266, 90] on div at bounding box center [253, 87] width 173 height 32
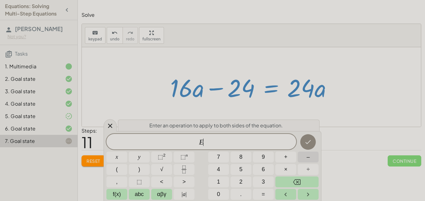
click at [306, 155] on button "–" at bounding box center [308, 157] width 21 height 11
click at [222, 182] on button "1" at bounding box center [218, 182] width 21 height 11
click at [269, 169] on button "6" at bounding box center [263, 169] width 21 height 11
click at [306, 147] on button "Done" at bounding box center [309, 143] width 16 height 16
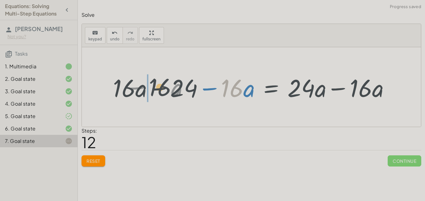
drag, startPoint x: 230, startPoint y: 90, endPoint x: 159, endPoint y: 90, distance: 71.0
click at [159, 90] on div at bounding box center [254, 87] width 288 height 32
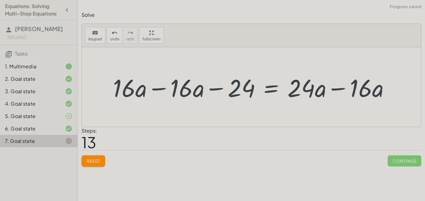
click at [161, 89] on div at bounding box center [254, 87] width 288 height 32
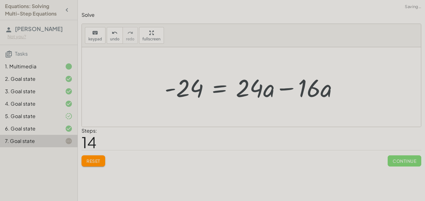
click at [283, 88] on div at bounding box center [254, 87] width 185 height 32
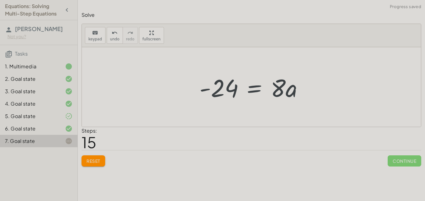
click at [257, 89] on div at bounding box center [254, 87] width 115 height 32
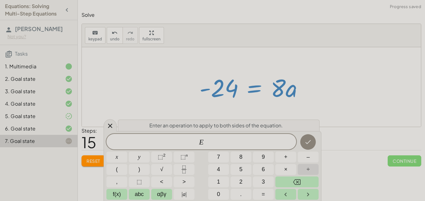
click at [308, 166] on span "÷" at bounding box center [308, 170] width 3 height 8
click at [239, 161] on button "8" at bounding box center [241, 157] width 21 height 11
click at [306, 142] on icon "Done" at bounding box center [308, 142] width 7 height 7
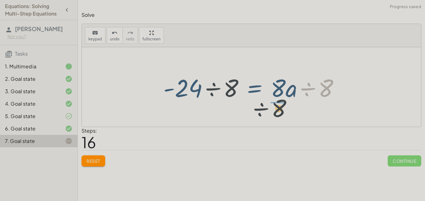
drag, startPoint x: 326, startPoint y: 83, endPoint x: 278, endPoint y: 104, distance: 52.0
click at [278, 104] on div "· ( + · 8 · a − 12 ) · 4 = · 6 · a · 2 · · ( + · 8 · a − 12 ) · 4 · 2 = · 6 · a…" at bounding box center [251, 87] width 195 height 35
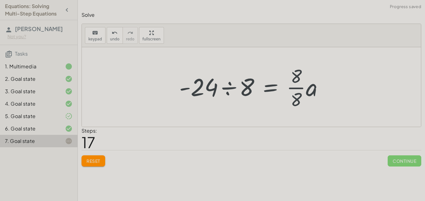
click at [295, 88] on div at bounding box center [253, 87] width 155 height 48
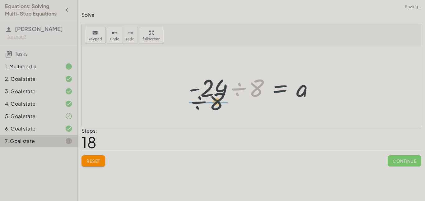
drag, startPoint x: 257, startPoint y: 88, endPoint x: 216, endPoint y: 105, distance: 43.9
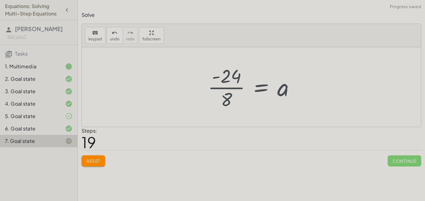
click at [238, 88] on div at bounding box center [254, 87] width 98 height 48
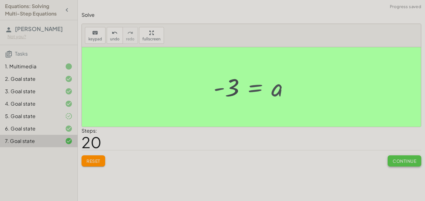
click at [405, 160] on span "Continue" at bounding box center [405, 162] width 24 height 6
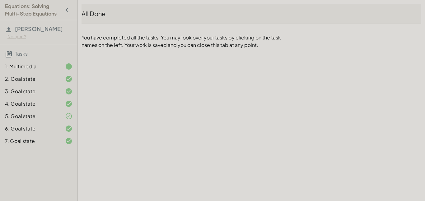
click at [0, 0] on div "Equations: Solving Multi-Step Equations [PERSON_NAME] J Not you? Tasks 1. Multi…" at bounding box center [0, 0] width 0 height 0
